Goal: Answer question/provide support: Share knowledge or assist other users

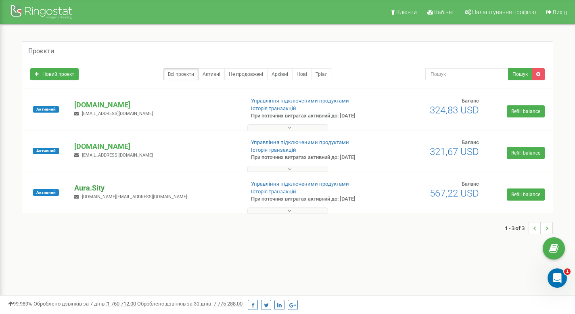
click at [90, 186] on p "Aura.Sity" at bounding box center [155, 188] width 163 height 10
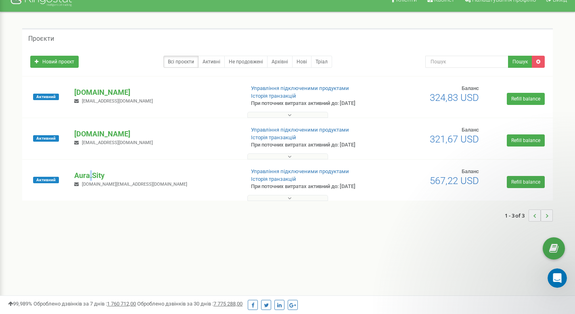
scroll to position [13, 0]
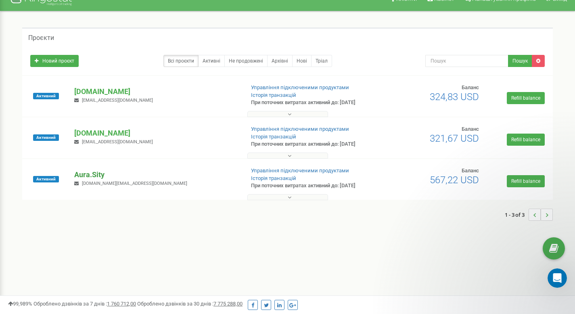
click at [96, 175] on p "Aura.Sity" at bounding box center [155, 174] width 163 height 10
click at [96, 174] on p "Aura.Sity" at bounding box center [155, 174] width 163 height 10
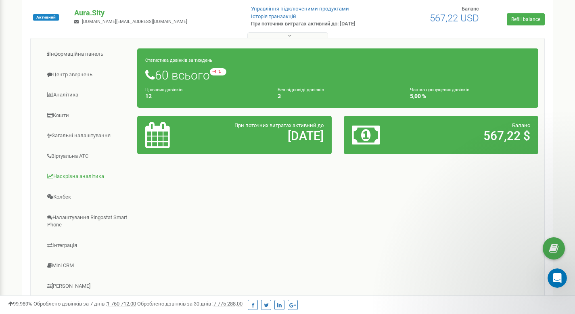
scroll to position [186, 0]
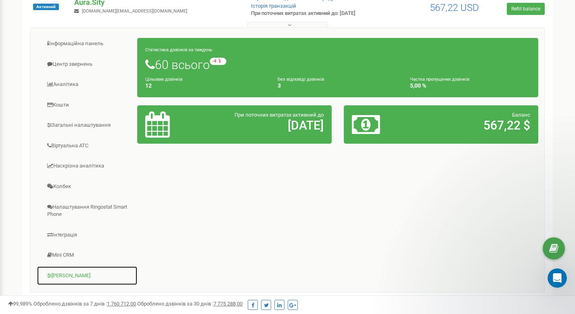
click at [76, 273] on link "[PERSON_NAME]" at bounding box center [87, 276] width 101 height 20
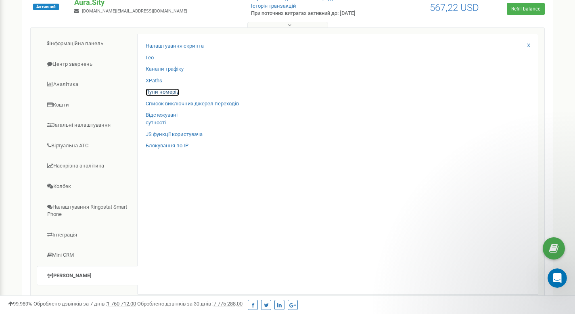
click at [164, 94] on link "Пули номерів" at bounding box center [162, 92] width 33 height 8
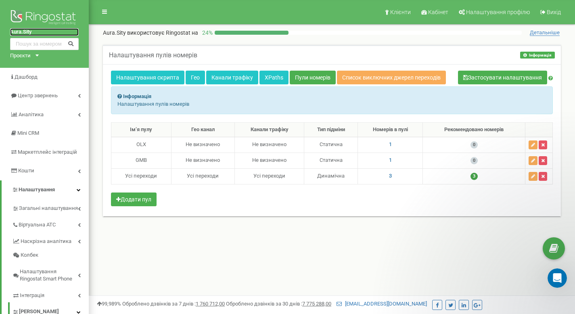
click at [29, 31] on link "Aura.Sity" at bounding box center [44, 32] width 69 height 8
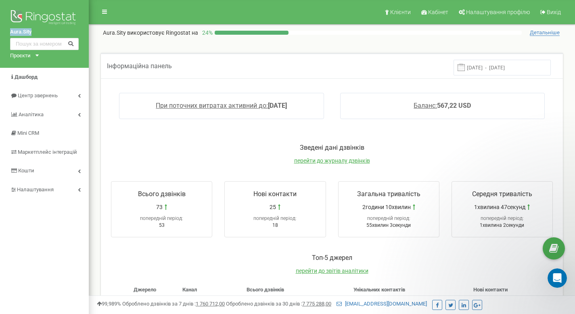
drag, startPoint x: 7, startPoint y: 30, endPoint x: 38, endPoint y: 33, distance: 30.8
click at [38, 33] on div "Aura.Sity Проєкти aura-park.com.ua sherwood.in.ua Aura.Sity" at bounding box center [44, 34] width 89 height 68
copy link "Aura.Sity"
click at [551, 276] on icon "Відкрити програму для спілкування Intercom" at bounding box center [555, 276] width 13 height 13
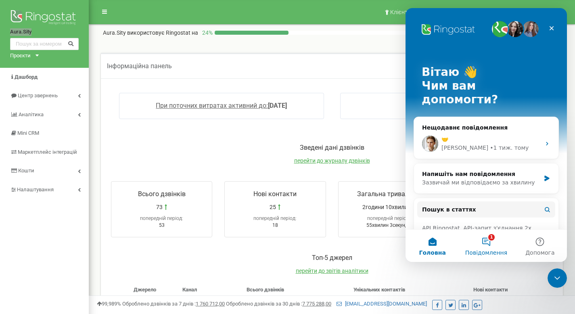
click at [491, 245] on button "1 Повідомлення" at bounding box center [486, 245] width 54 height 32
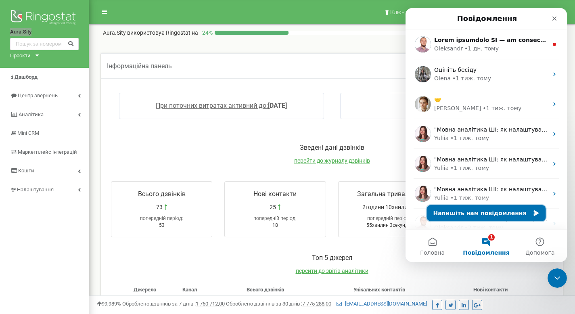
click at [482, 213] on button "Напишіть нам повідомлення" at bounding box center [486, 213] width 119 height 16
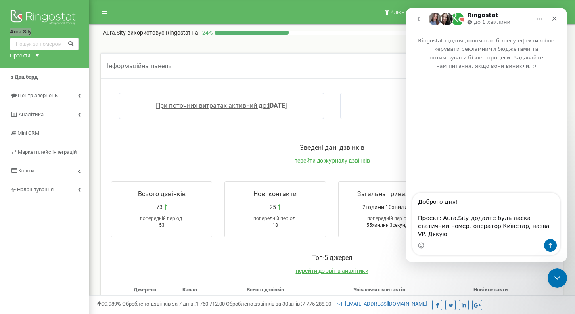
type textarea "Доброго дня! Проект: Aura.Sity додайте будь ласка статичний номер, оператор Киї…"
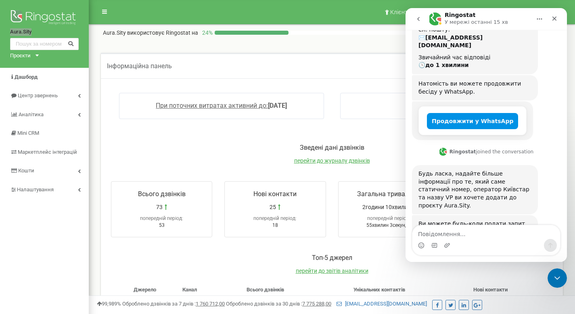
scroll to position [167, 0]
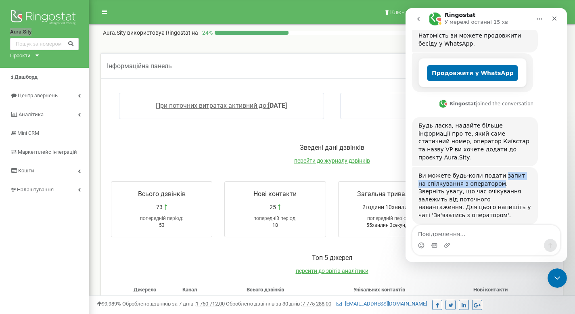
drag, startPoint x: 500, startPoint y: 159, endPoint x: 489, endPoint y: 169, distance: 14.6
click at [489, 172] on div "Ви можете будь-коли подати запит на спілкування з оператором. Зверніть увагу, щ…" at bounding box center [474, 196] width 113 height 48
copy div "запит на спілкування з оператором"
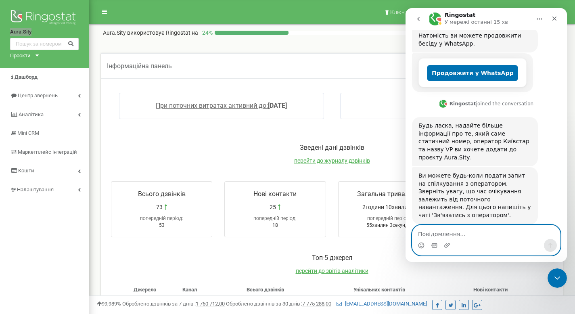
click at [439, 234] on textarea "Повідомлення..." at bounding box center [486, 232] width 148 height 14
paste textarea "запит на спілкування з оператором"
type textarea "запит на спілкування з оператором"
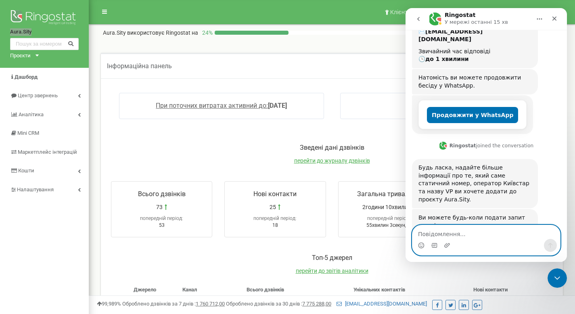
scroll to position [124, 0]
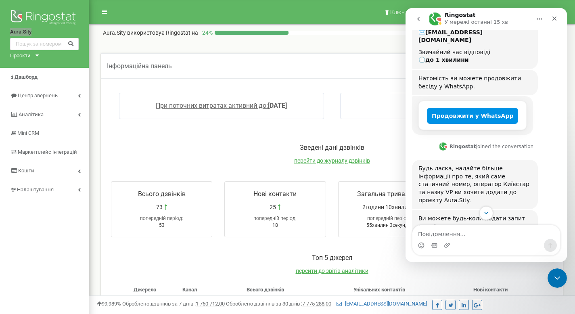
click at [454, 110] on button "Продовжити у WhatsApp" at bounding box center [472, 116] width 91 height 16
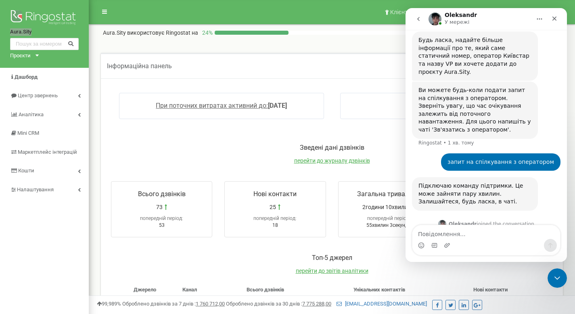
scroll to position [451, 0]
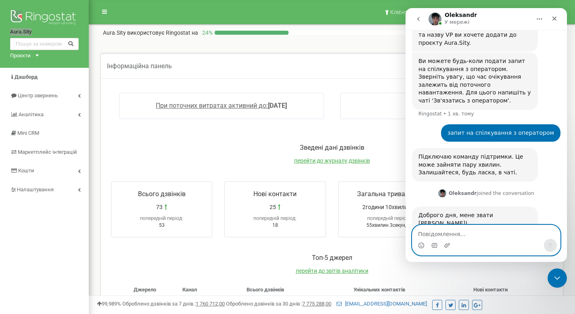
click at [436, 236] on textarea "Повідомлення..." at bounding box center [486, 232] width 148 height 14
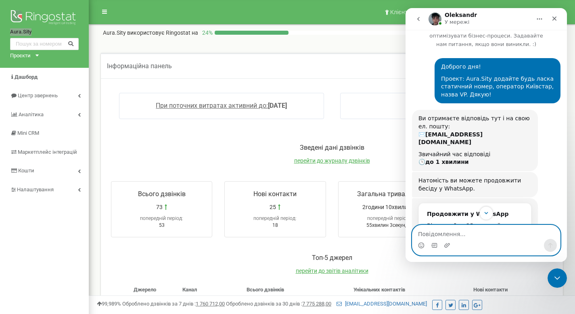
scroll to position [0, 0]
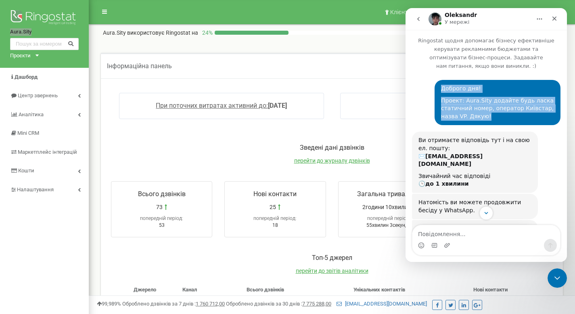
drag, startPoint x: 436, startPoint y: 85, endPoint x: 513, endPoint y: 117, distance: 83.9
click at [513, 117] on div "Доброго дня! Проект: Aura.Sity додайте будь ласка статичний номер, оператор Киї…" at bounding box center [497, 102] width 113 height 35
copy div "Доброго дня! Проект: Aura.Sity додайте будь ласка статичний номер, оператор Киї…"
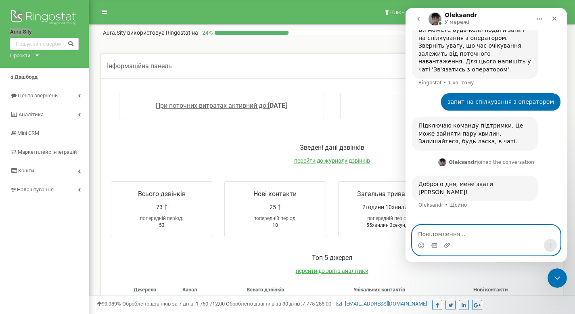
click at [439, 237] on textarea "Повідомлення..." at bounding box center [486, 232] width 148 height 14
paste textarea "Доброго дня! Проект: Aura.Sity додайте будь ласка статичний номер, оператор Киї…"
type textarea "Доброго дня! Проект: Aura.Sity додайте будь ласка статичний номер, оператор Киї…"
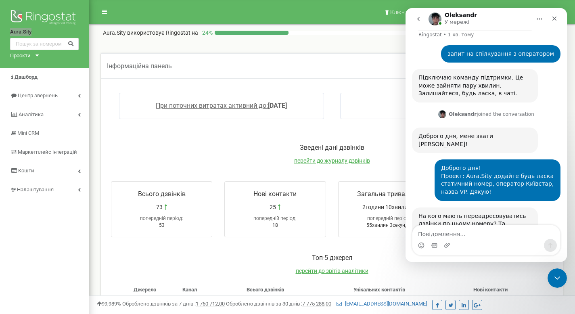
scroll to position [538, 0]
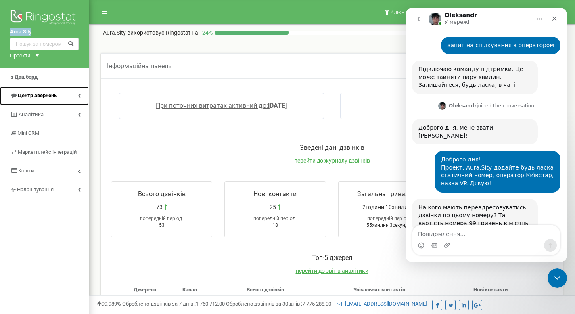
click at [71, 96] on link "Центр звернень" at bounding box center [44, 95] width 89 height 19
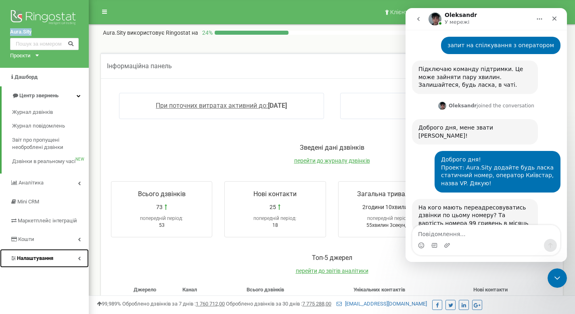
click at [65, 261] on link "Налаштування" at bounding box center [44, 258] width 89 height 19
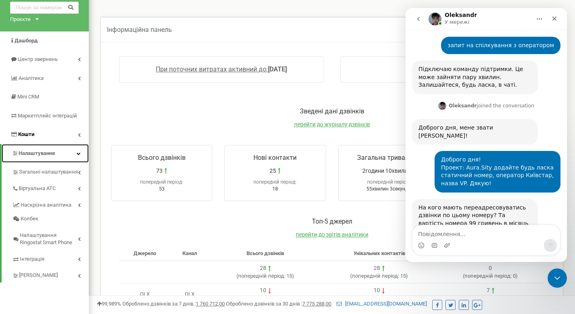
scroll to position [40, 0]
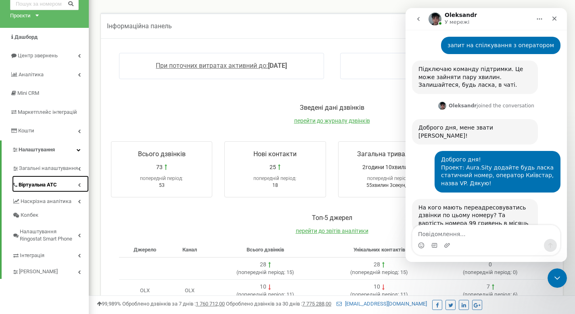
click at [65, 177] on link "Віртуальна АТС" at bounding box center [50, 183] width 77 height 17
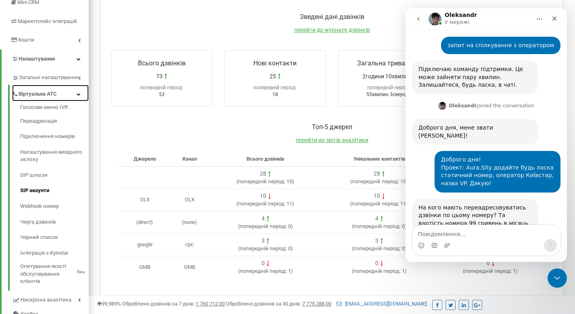
scroll to position [129, 0]
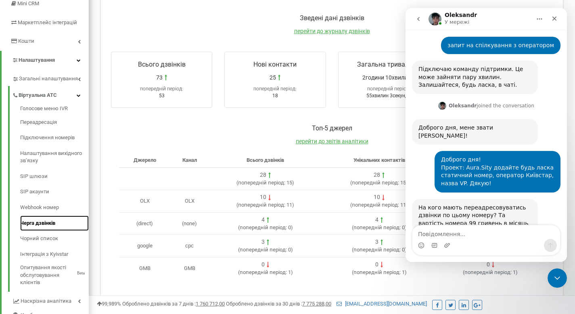
click at [56, 223] on link "Черга дзвінків" at bounding box center [54, 223] width 69 height 16
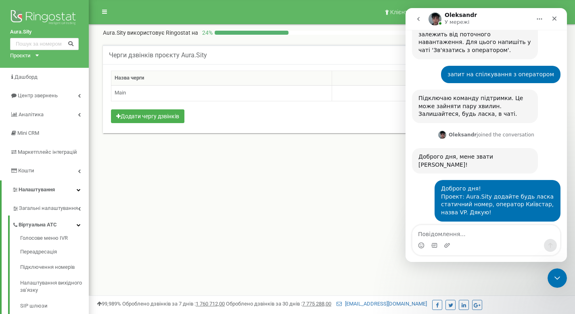
scroll to position [522, 0]
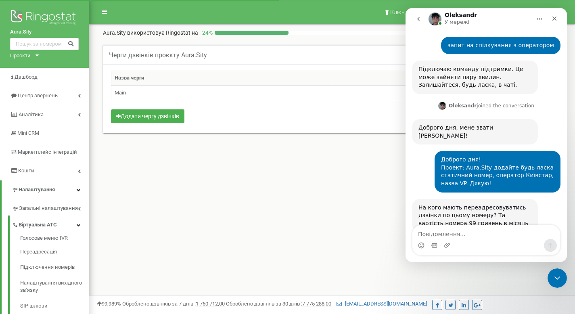
click at [456, 236] on textarea "Повідомлення..." at bounding box center [486, 232] width 148 height 14
type textarea "На чергу дзвінків Main"
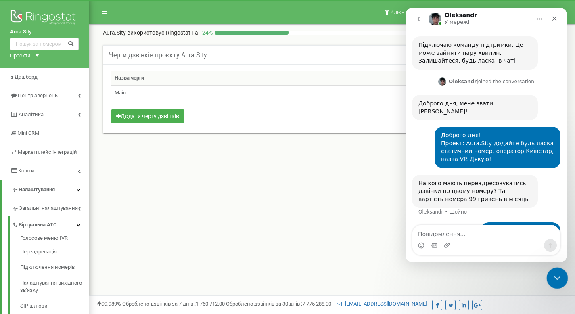
click at [559, 279] on icon "Закрити програму для спілкування Intercom" at bounding box center [556, 277] width 10 height 10
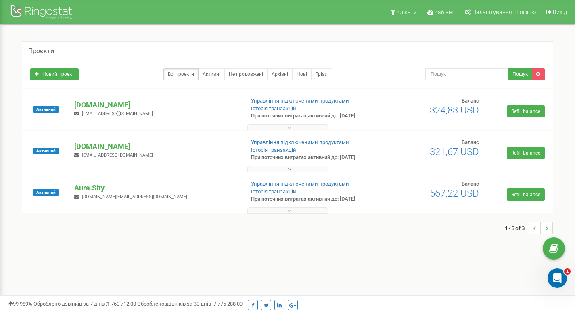
click at [553, 273] on icon "Відкрити програму для спілкування Intercom" at bounding box center [556, 277] width 13 height 13
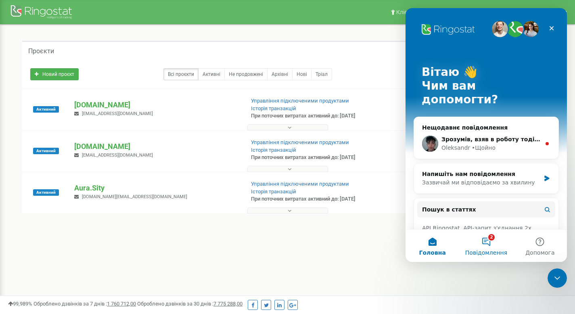
click at [484, 242] on button "2 Повідомлення" at bounding box center [486, 245] width 54 height 32
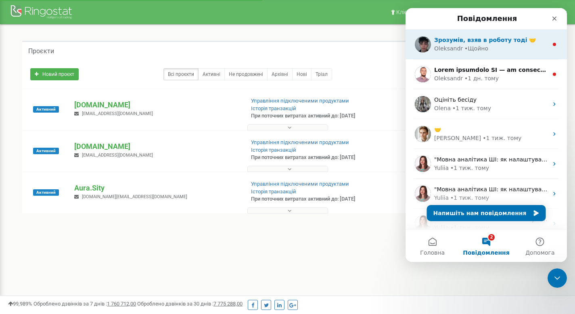
click at [468, 50] on div "• Щойно" at bounding box center [476, 48] width 24 height 8
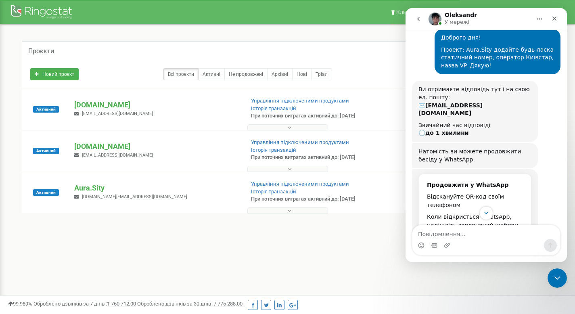
scroll to position [571, 0]
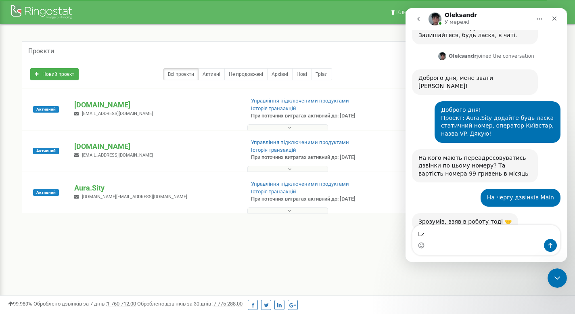
type textarea "L"
type textarea "Дякую!"
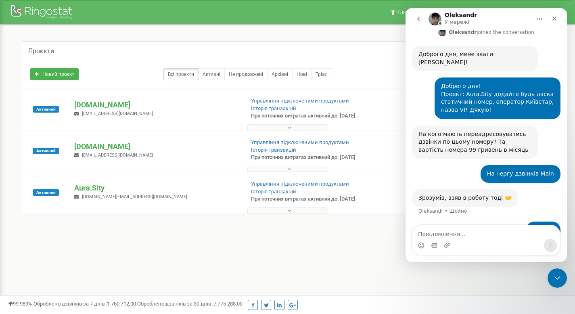
click at [329, 42] on div "Проєкти" at bounding box center [287, 50] width 530 height 19
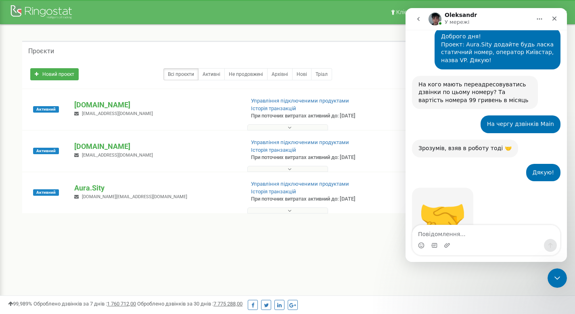
scroll to position [654, 0]
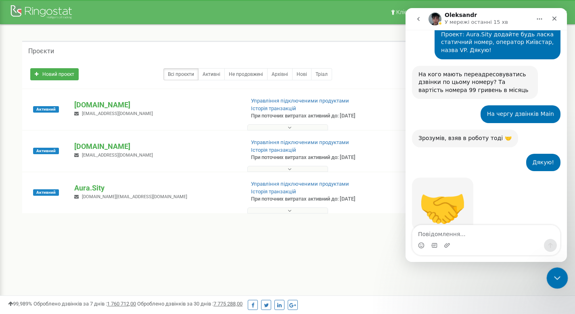
click at [555, 275] on icon "Закрити програму для спілкування Intercom" at bounding box center [556, 277] width 10 height 10
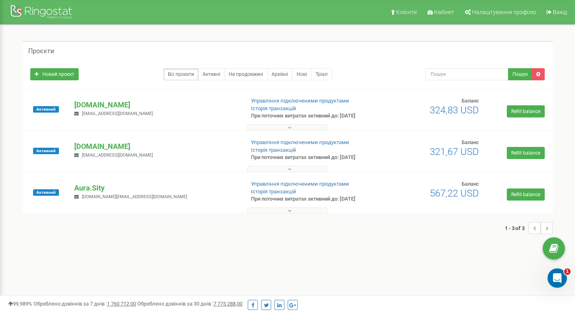
click at [559, 279] on icon "Відкрити програму для спілкування Intercom" at bounding box center [556, 277] width 13 height 13
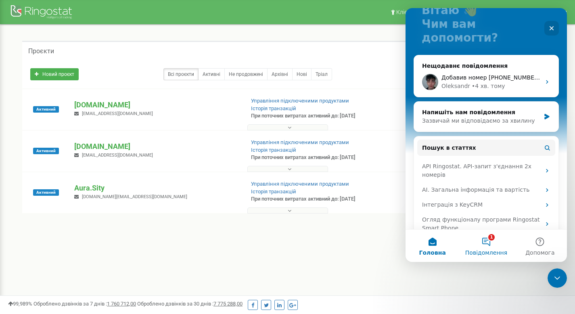
scroll to position [65, 0]
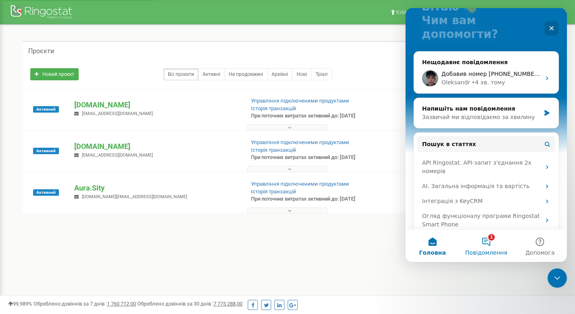
click at [484, 237] on button "1 Повідомлення" at bounding box center [486, 245] width 54 height 32
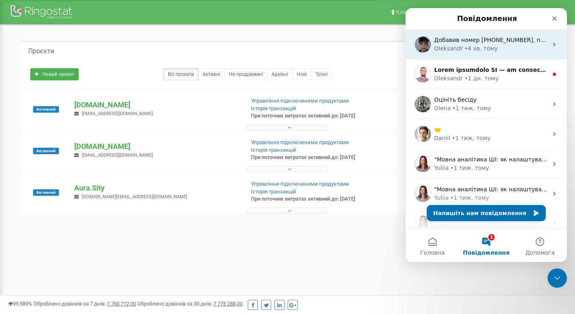
click at [476, 45] on div "• 4 хв. тому" at bounding box center [480, 48] width 33 height 8
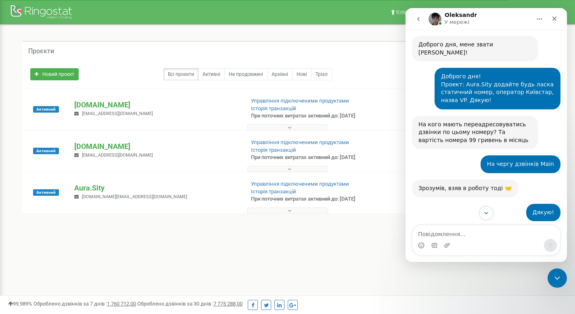
scroll to position [688, 0]
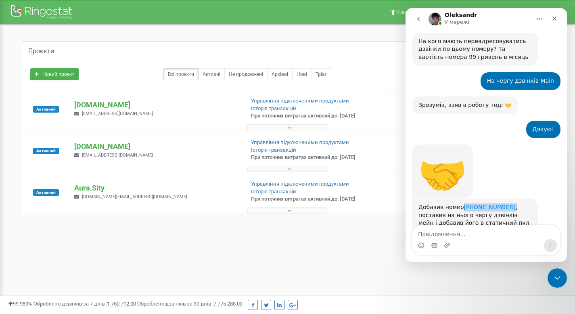
drag, startPoint x: 511, startPoint y: 182, endPoint x: 462, endPoint y: 186, distance: 49.4
click at [462, 203] on div "Добавив номер [PHONE_NUMBER] , поставив на нього чергу дзвінків мейн і добавив …" at bounding box center [474, 218] width 113 height 31
copy div "[PHONE_NUMBER] ,"
click at [94, 186] on p "Aura.Sity" at bounding box center [155, 188] width 163 height 10
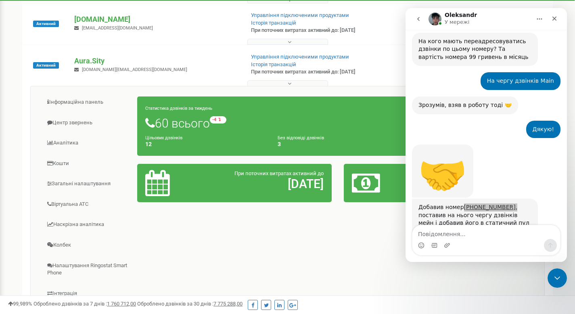
scroll to position [213, 0]
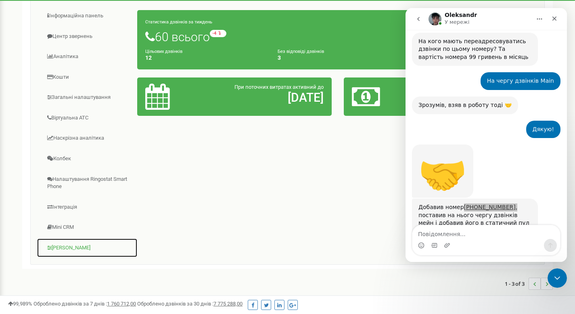
click at [67, 247] on link "[PERSON_NAME]" at bounding box center [87, 248] width 101 height 20
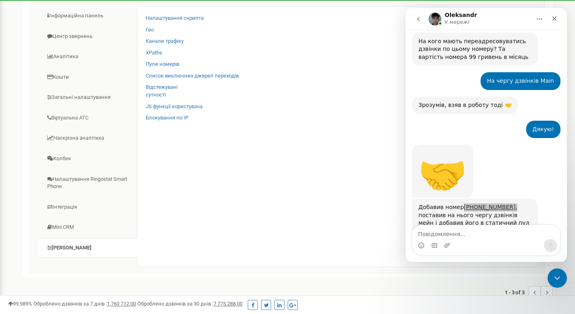
click at [173, 60] on div "XPaths" at bounding box center [338, 55] width 384 height 12
click at [165, 63] on link "Пули номерів" at bounding box center [162, 64] width 33 height 8
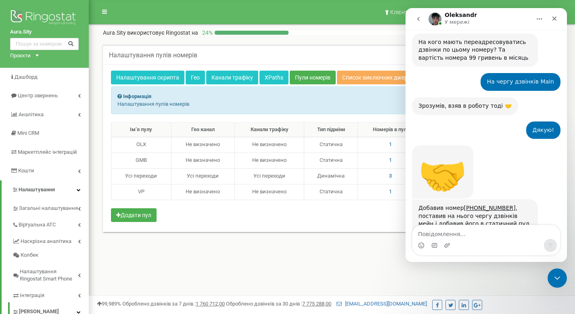
scroll to position [688, 0]
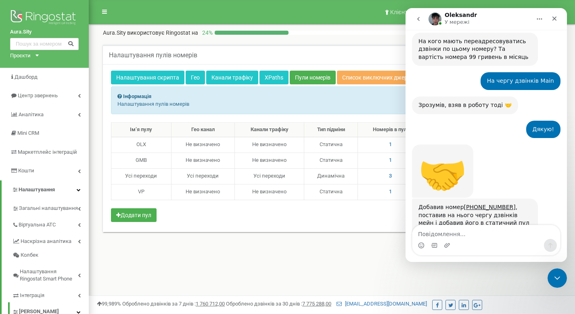
click at [482, 235] on textarea "Повідомлення..." at bounding box center [486, 232] width 148 height 14
type textarea "L"
type textarea "Дякую, гарного дня!"
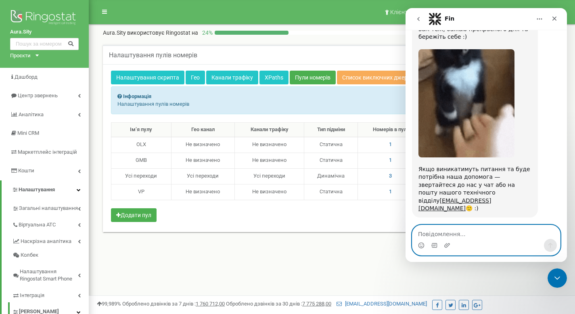
scroll to position [988, 0]
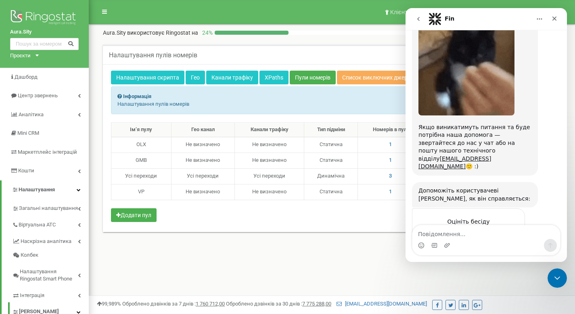
click at [506, 230] on span "Чудово" at bounding box center [506, 237] width 15 height 15
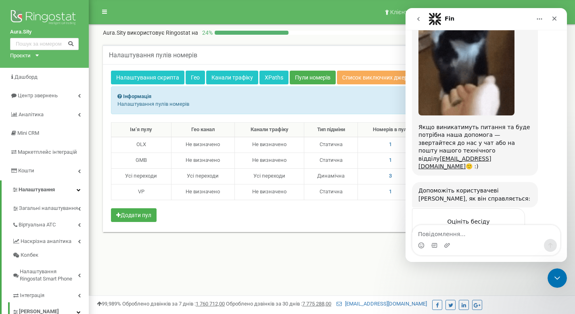
scroll to position [1010, 0]
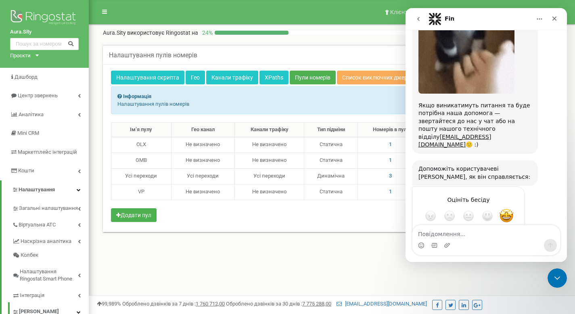
type textarea "Дякую!"
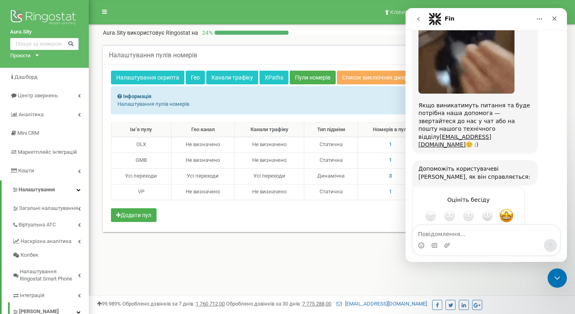
click at [509, 237] on div "Надіслати" at bounding box center [510, 245] width 16 height 16
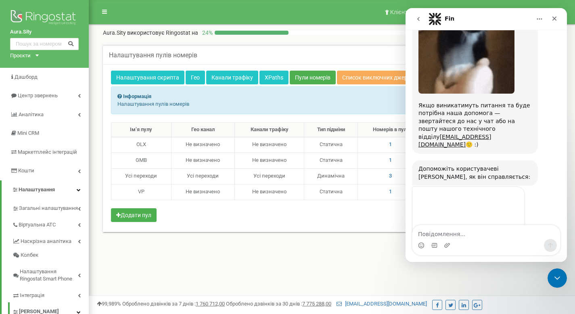
scroll to position [999, 0]
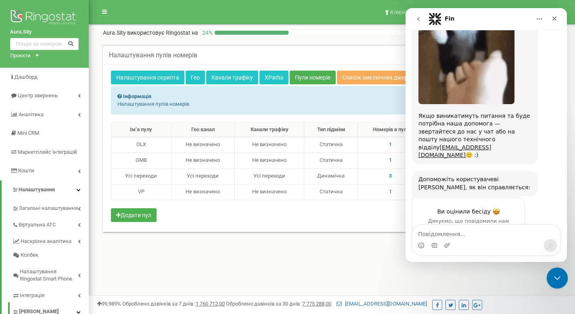
click at [551, 274] on icon "Закрити програму для спілкування Intercom" at bounding box center [556, 277] width 10 height 10
